Goal: Find specific page/section: Find specific page/section

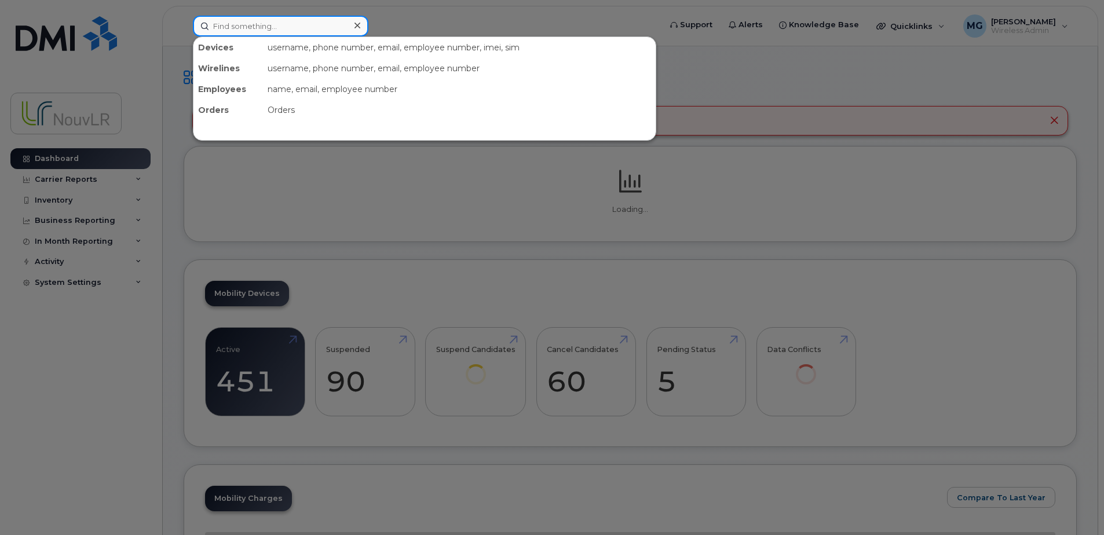
drag, startPoint x: 222, startPoint y: 25, endPoint x: 227, endPoint y: 30, distance: 7.0
click at [222, 25] on input at bounding box center [280, 26] width 175 height 21
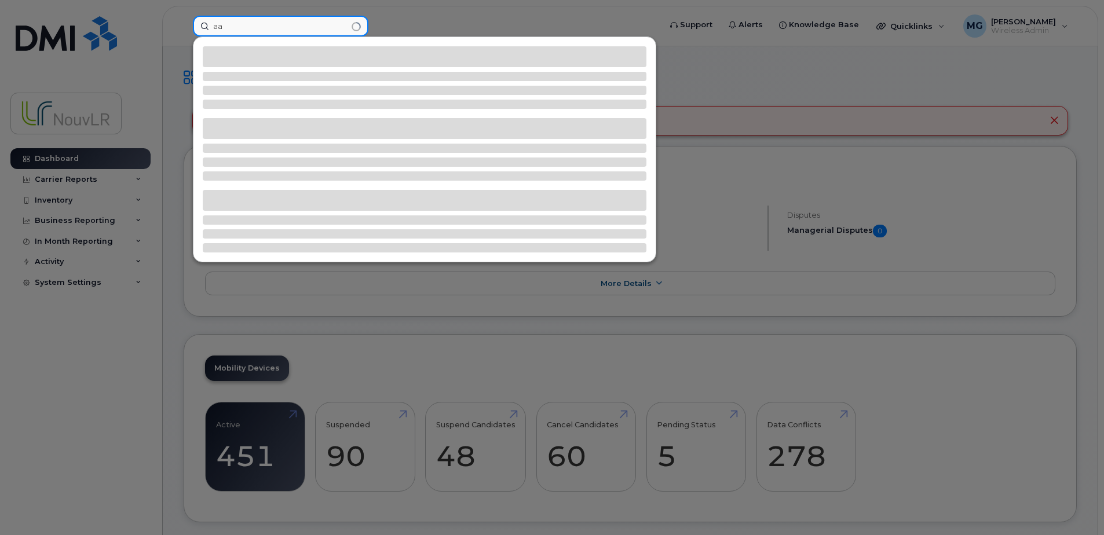
type input "a"
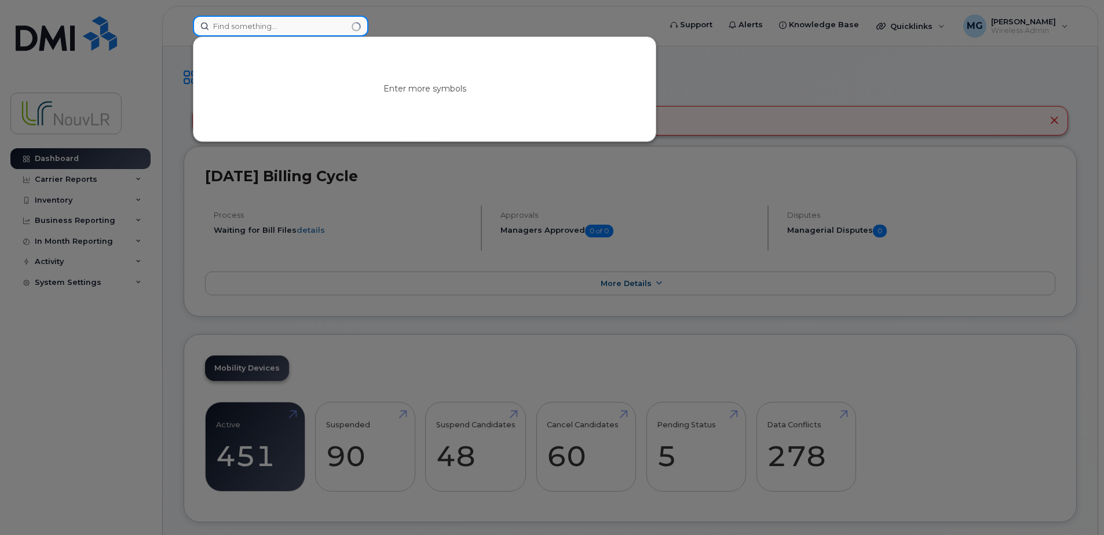
type input "d"
type input "b"
type input "p"
type input "m"
type input "p"
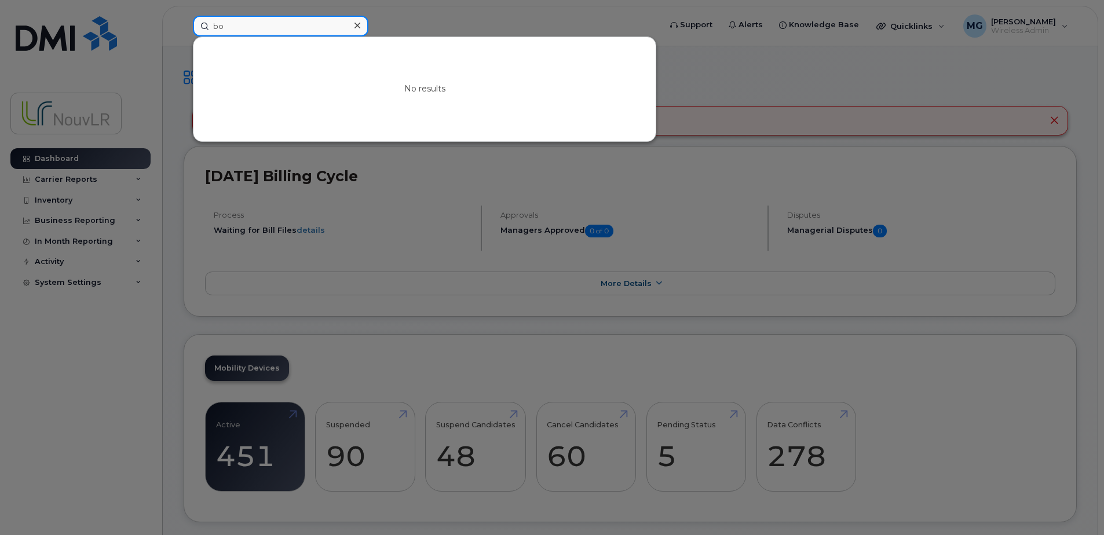
type input "b"
type input "i"
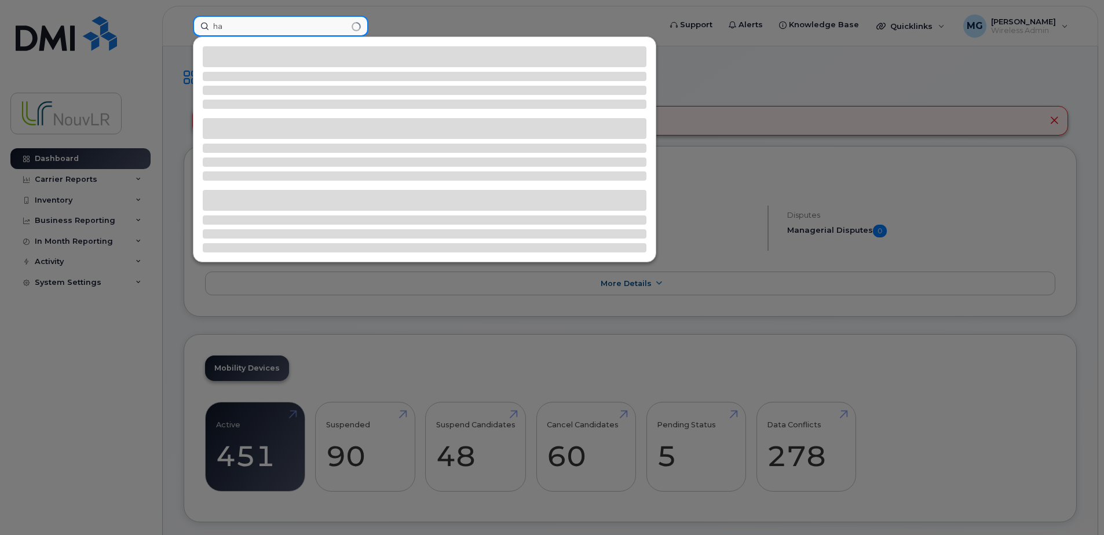
type input "h"
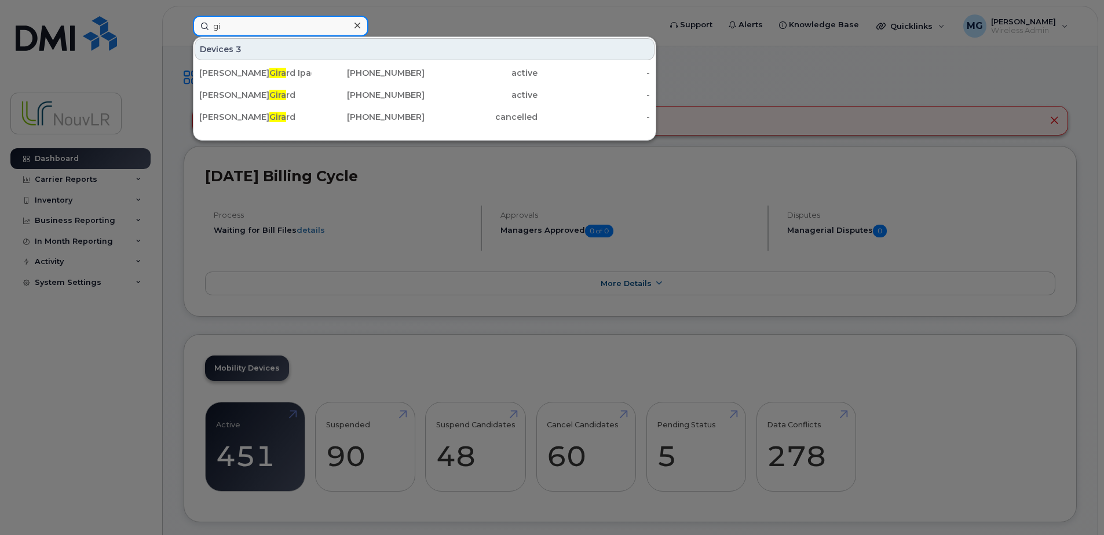
type input "g"
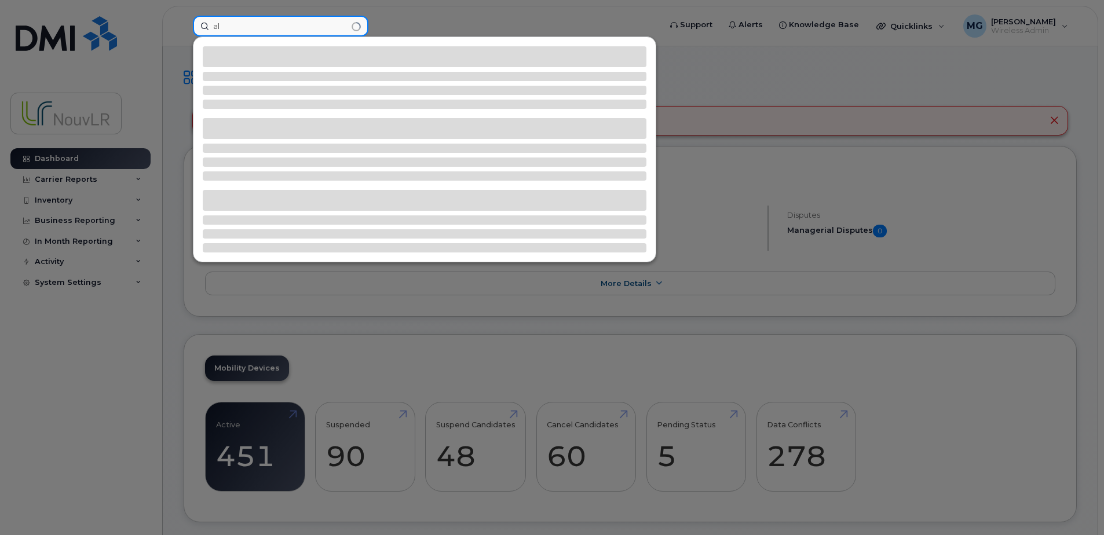
type input "a"
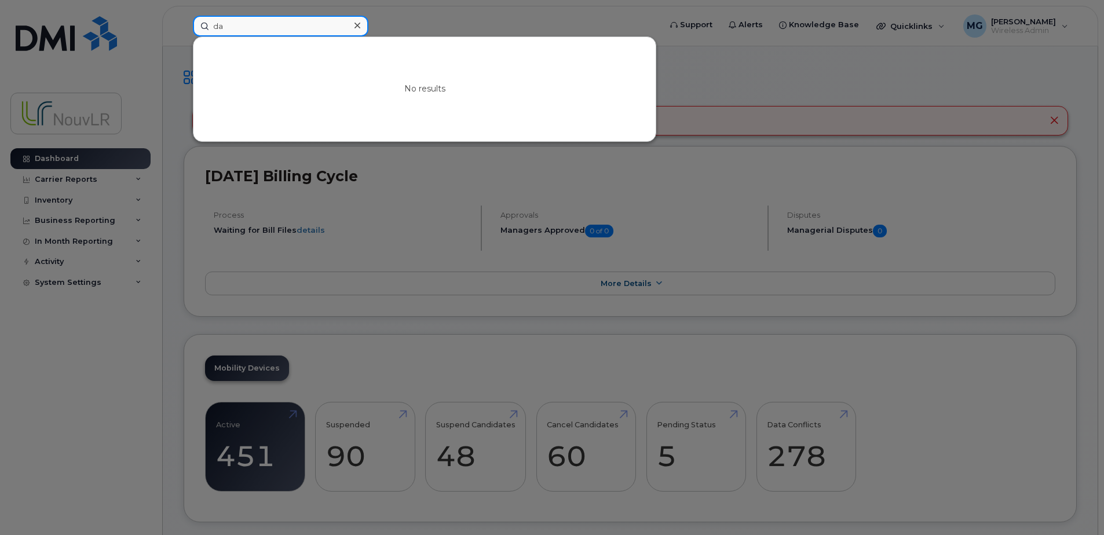
type input "d"
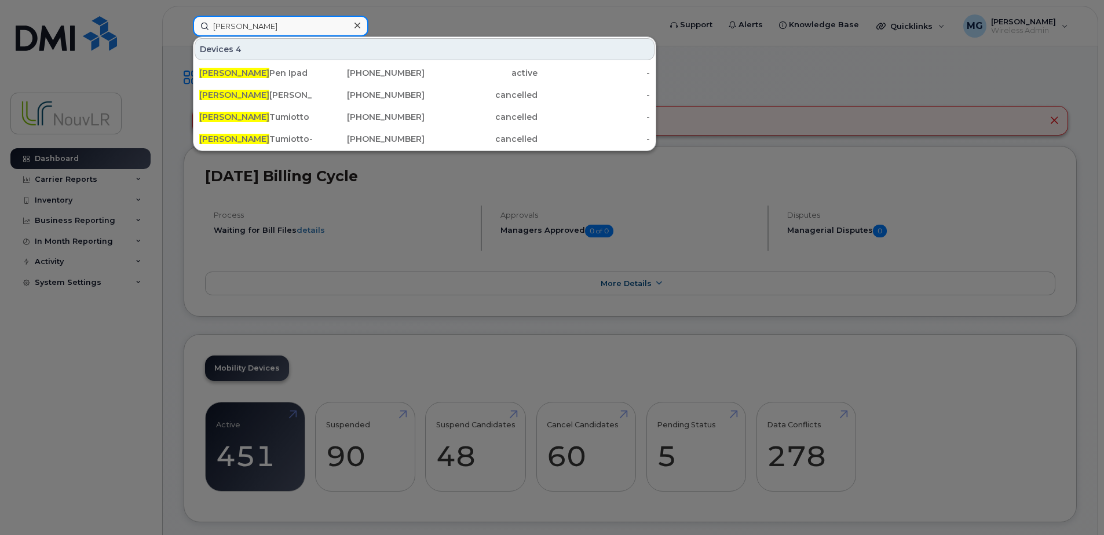
type input "[PERSON_NAME]"
click at [762, 48] on div at bounding box center [552, 267] width 1104 height 535
